Goal: Register for event/course

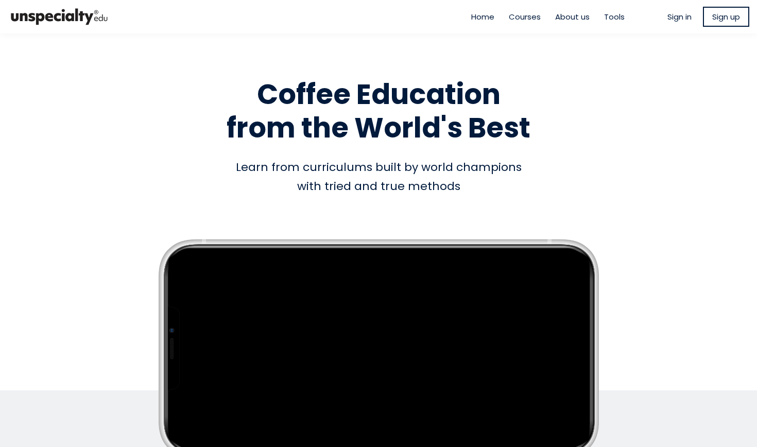
click at [517, 18] on span "Courses" at bounding box center [525, 17] width 32 height 12
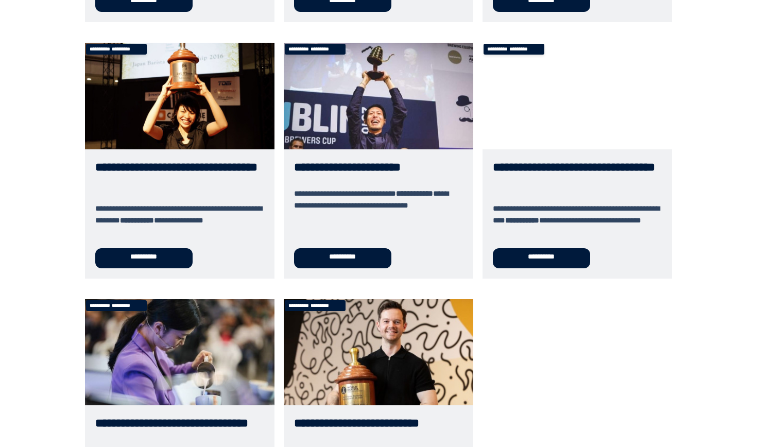
scroll to position [381, 0]
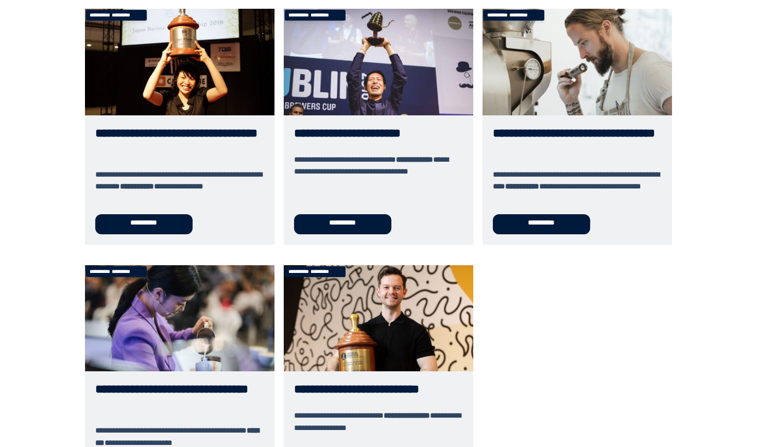
click at [528, 221] on link "**********" at bounding box center [578, 127] width 190 height 236
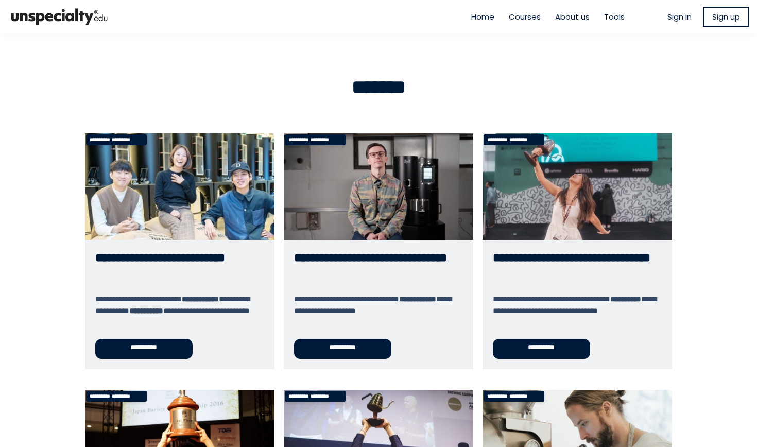
scroll to position [0, 0]
click at [478, 17] on span "Home" at bounding box center [482, 17] width 23 height 12
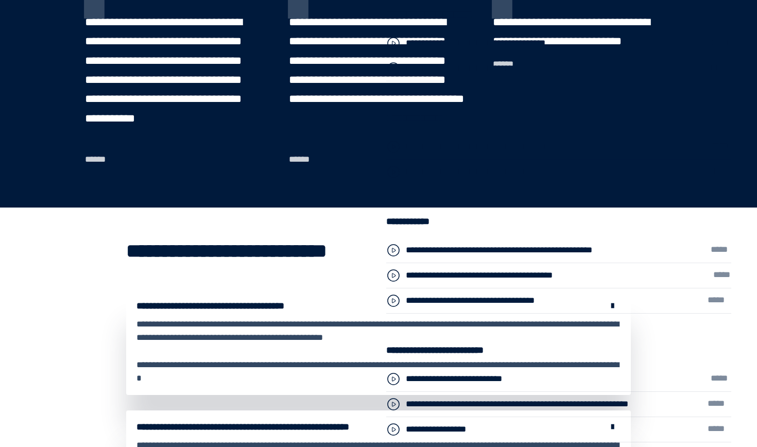
scroll to position [2847, 0]
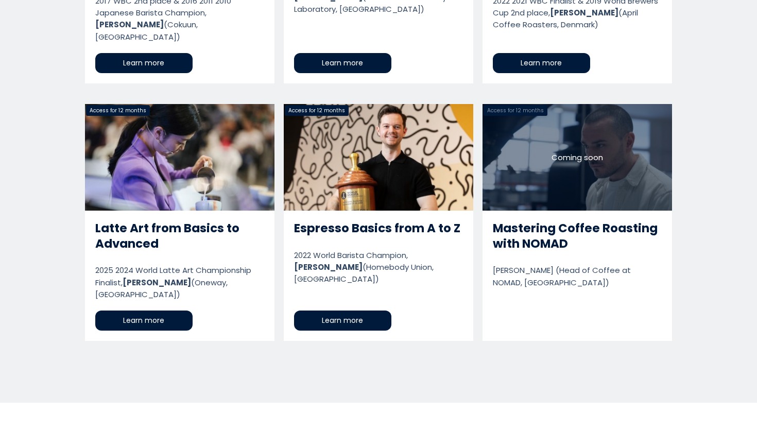
scroll to position [1024, 0]
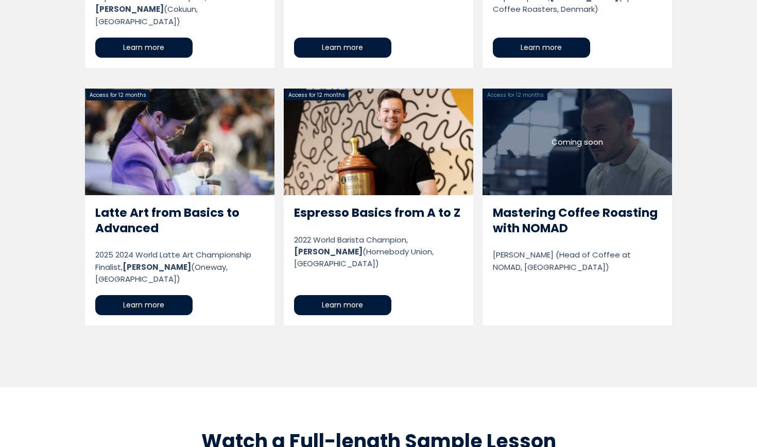
click at [520, 195] on link "Mastering Coffee Roasting with NOMAD" at bounding box center [578, 207] width 190 height 237
click at [519, 185] on link "Mastering Coffee Roasting with NOMAD" at bounding box center [578, 207] width 190 height 237
